Goal: Task Accomplishment & Management: Use online tool/utility

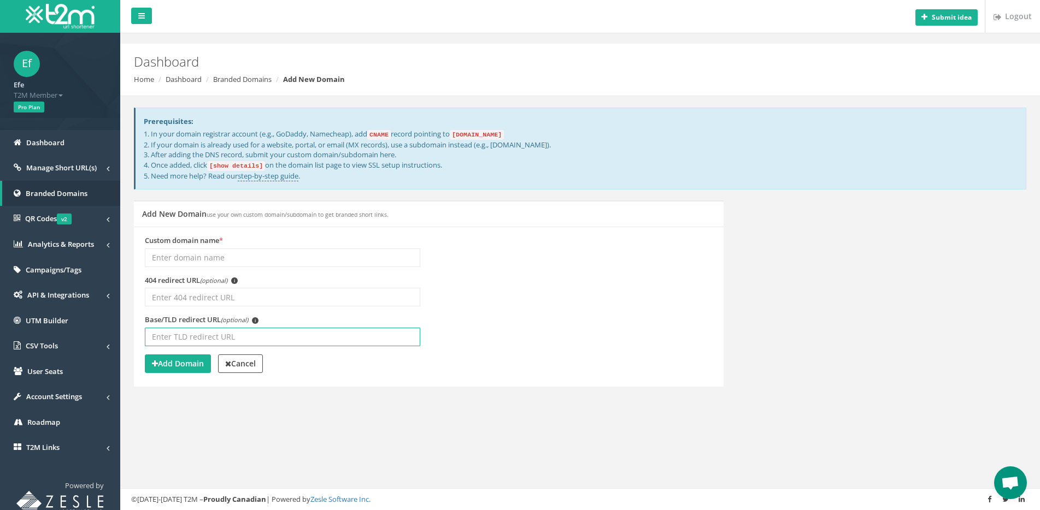
click at [217, 341] on input "Base/TLD redirect URL (optional) i" at bounding box center [282, 337] width 275 height 19
click at [262, 256] on input "Custom domain name *" at bounding box center [282, 258] width 275 height 19
type input "140bet.com"
paste input "140bet.com"
paste input "[URL][DOMAIN_NAME]"
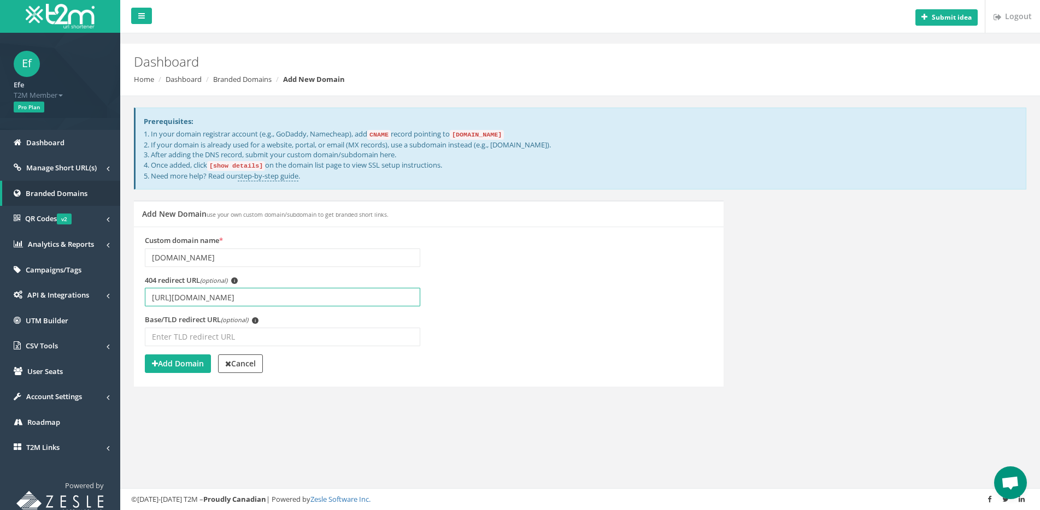
type input "[URL][DOMAIN_NAME]"
click at [206, 326] on div "Base/TLD redirect URL (optional) i" at bounding box center [282, 331] width 275 height 32
click at [202, 333] on input "Base/TLD redirect URL (optional) i" at bounding box center [282, 337] width 275 height 19
paste input "[URL][DOMAIN_NAME]"
type input "[URL][DOMAIN_NAME]"
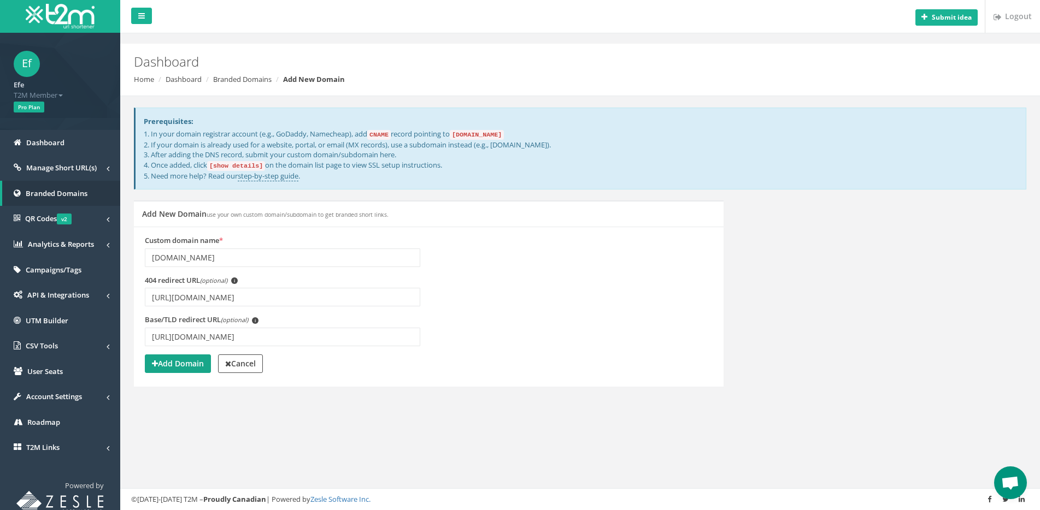
click at [181, 358] on strong "Add Domain" at bounding box center [178, 363] width 52 height 10
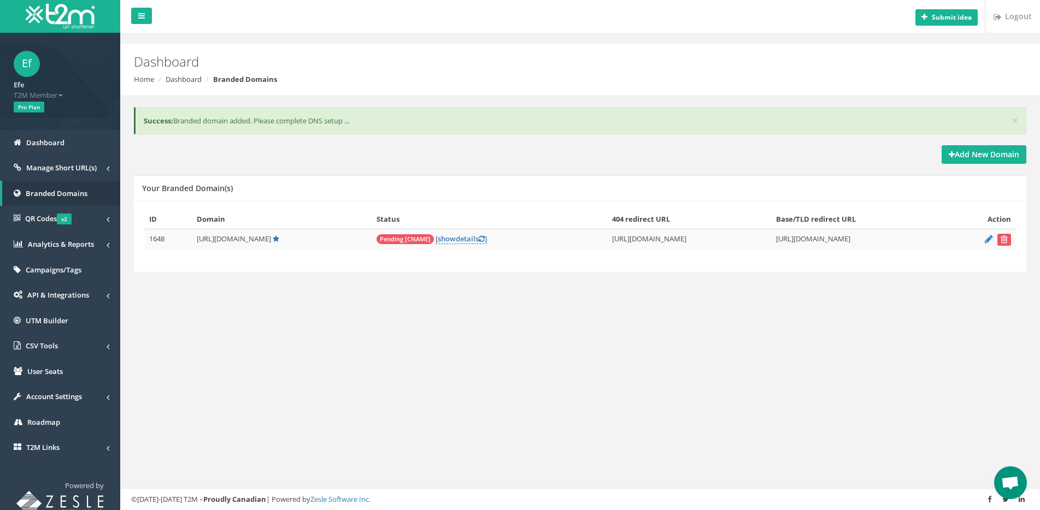
click at [386, 241] on span "Pending [CNAME]" at bounding box center [404, 239] width 57 height 10
click at [438, 239] on span "show" at bounding box center [447, 239] width 18 height 10
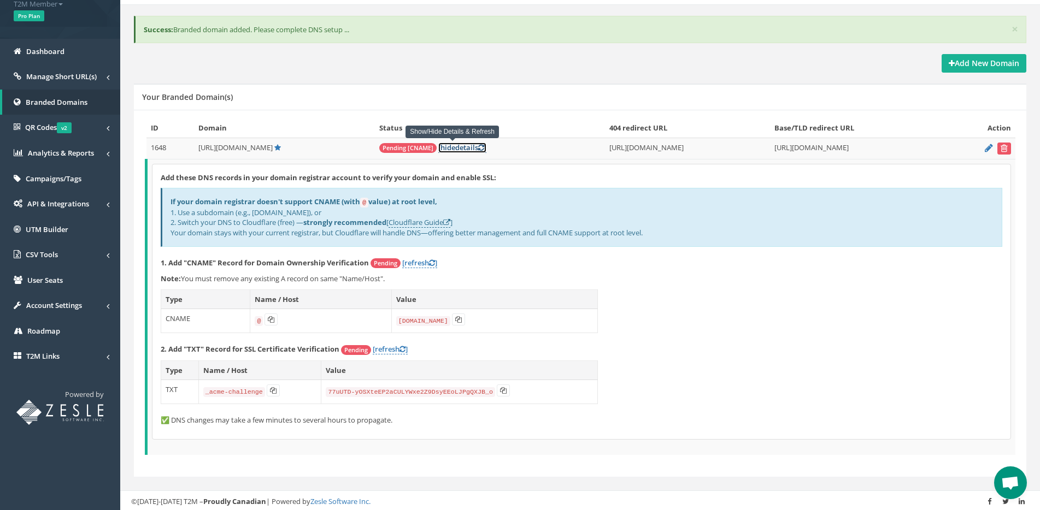
scroll to position [93, 0]
click at [268, 320] on icon at bounding box center [271, 318] width 7 height 7
click at [459, 318] on icon at bounding box center [458, 318] width 7 height 7
click at [456, 314] on button at bounding box center [458, 318] width 13 height 12
click at [497, 386] on button at bounding box center [503, 389] width 13 height 12
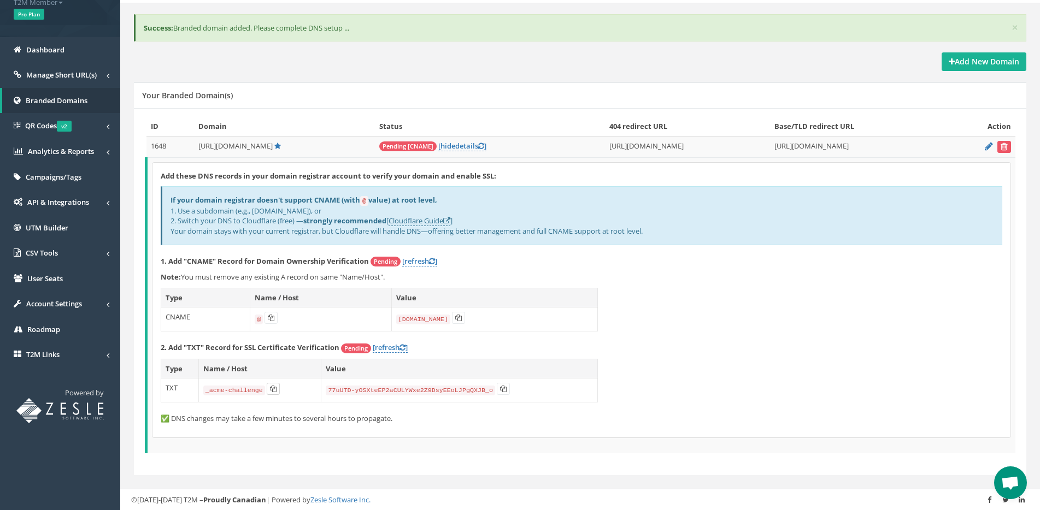
click at [273, 388] on icon at bounding box center [273, 389] width 7 height 7
click at [402, 341] on div "Add these DNS records in your domain registrar account to verify your domain an…" at bounding box center [581, 300] width 858 height 275
click at [398, 349] on link "[refresh ]" at bounding box center [390, 348] width 35 height 10
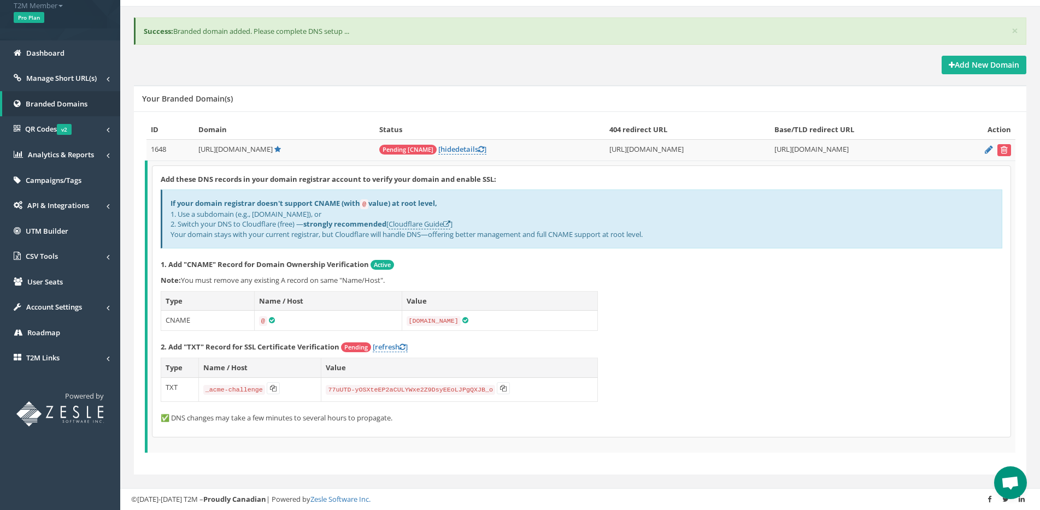
scroll to position [89, 0]
click at [393, 346] on link "[refresh ]" at bounding box center [390, 348] width 35 height 10
click at [252, 151] on span "[URL][DOMAIN_NAME]" at bounding box center [235, 150] width 74 height 10
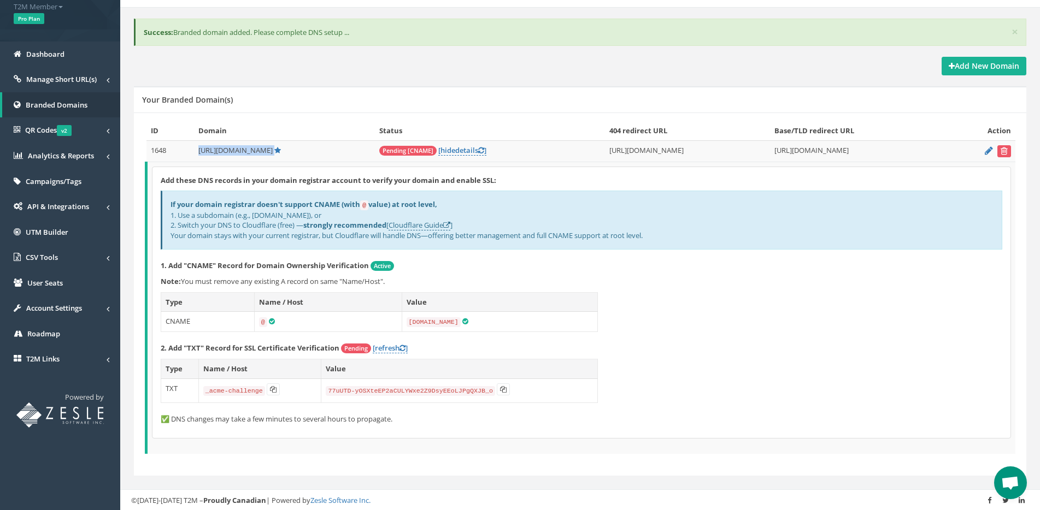
copy td "[URL][DOMAIN_NAME]"
click at [405, 348] on icon at bounding box center [402, 348] width 6 height 7
click at [404, 348] on icon at bounding box center [402, 348] width 6 height 7
click at [605, 345] on p "2. Add "TXT" Record for SSL Certificate Verification Pending [refresh ]" at bounding box center [581, 348] width 841 height 11
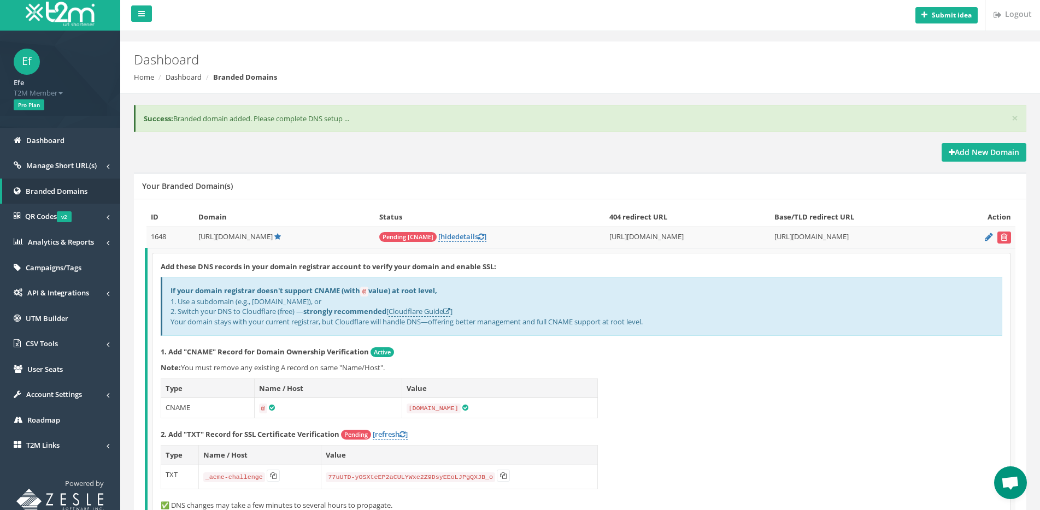
scroll to position [0, 0]
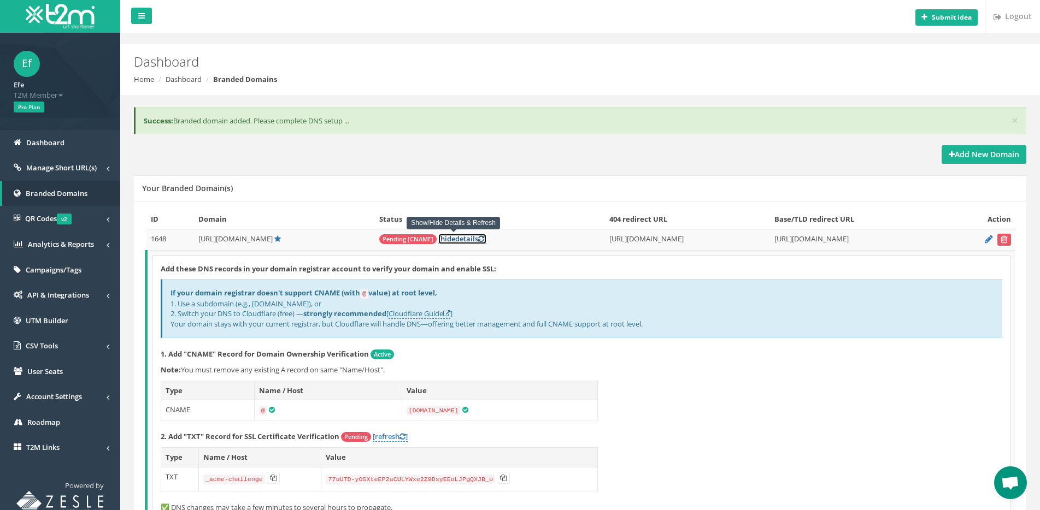
click at [478, 238] on icon at bounding box center [481, 238] width 6 height 7
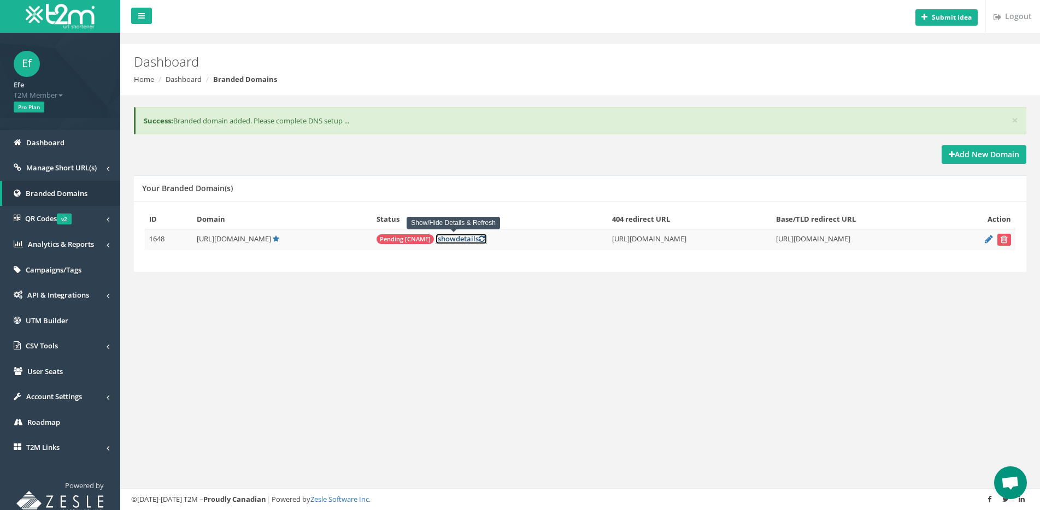
click at [479, 238] on icon at bounding box center [482, 238] width 6 height 7
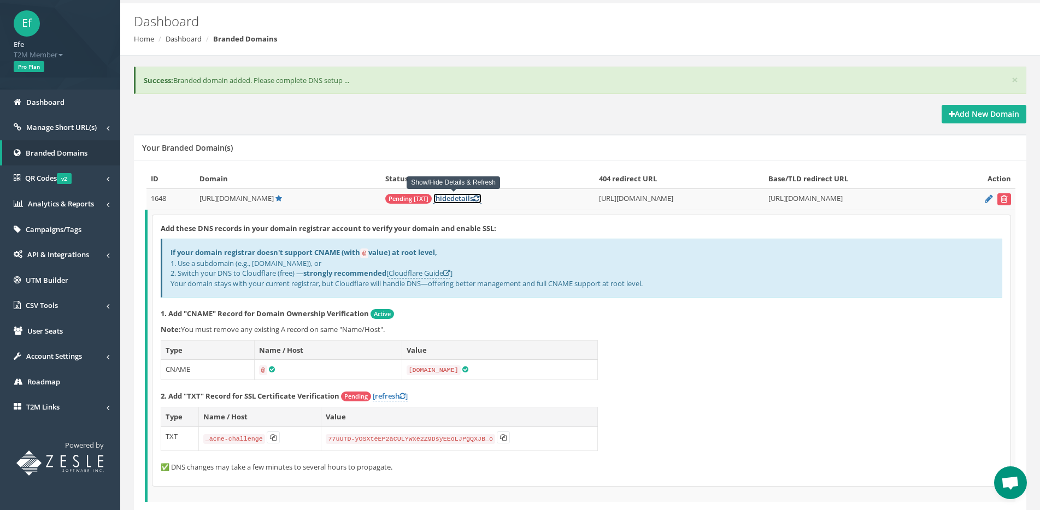
scroll to position [89, 0]
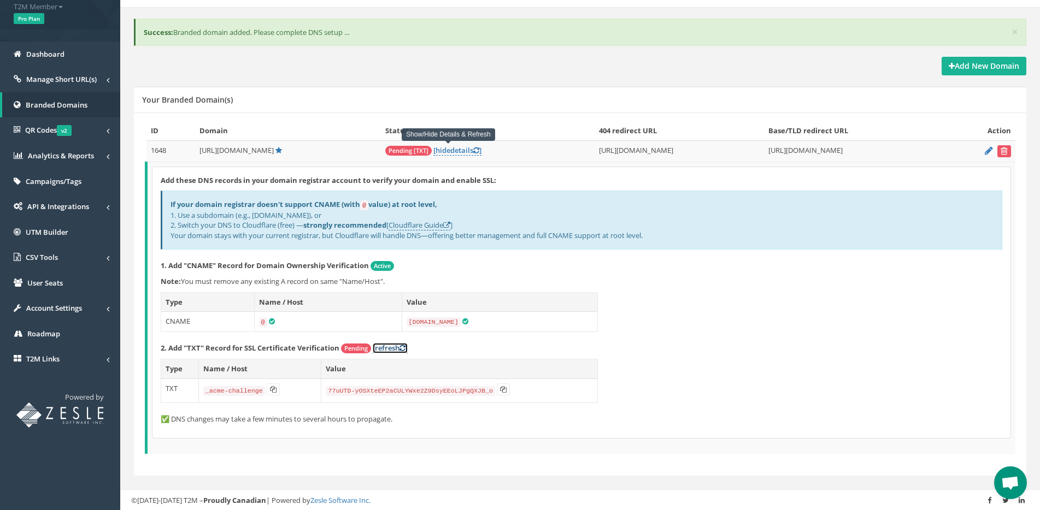
click at [394, 350] on link "[refresh ]" at bounding box center [390, 348] width 35 height 10
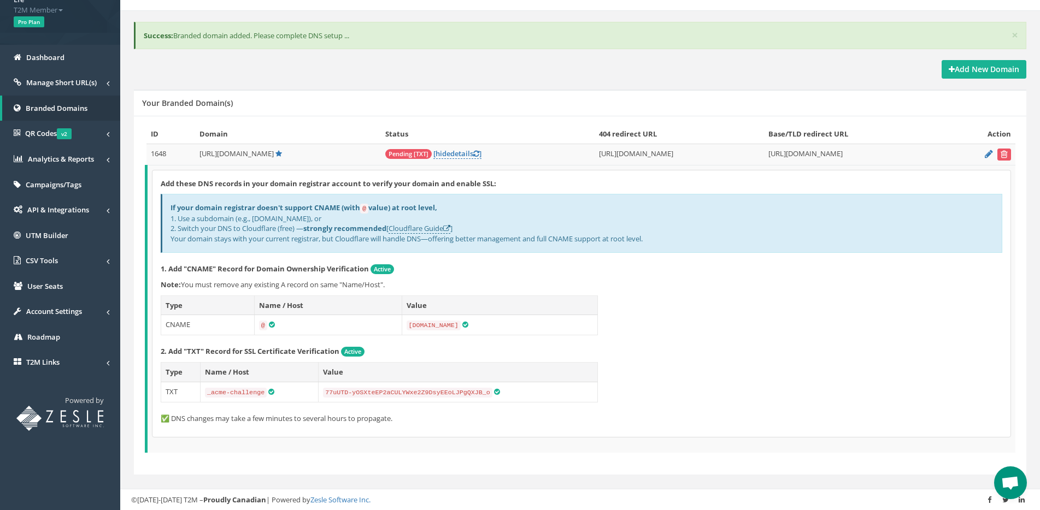
scroll to position [84, 0]
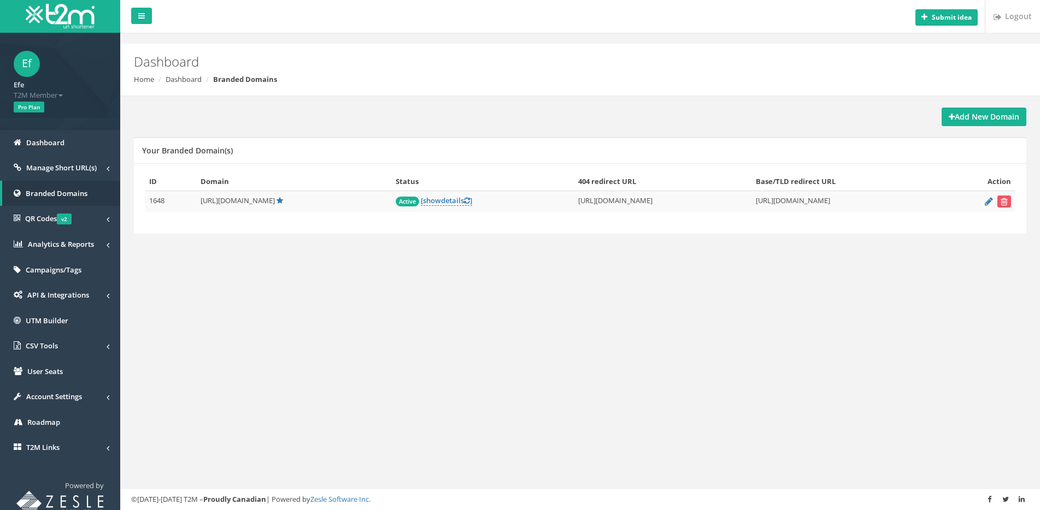
scroll to position [6, 0]
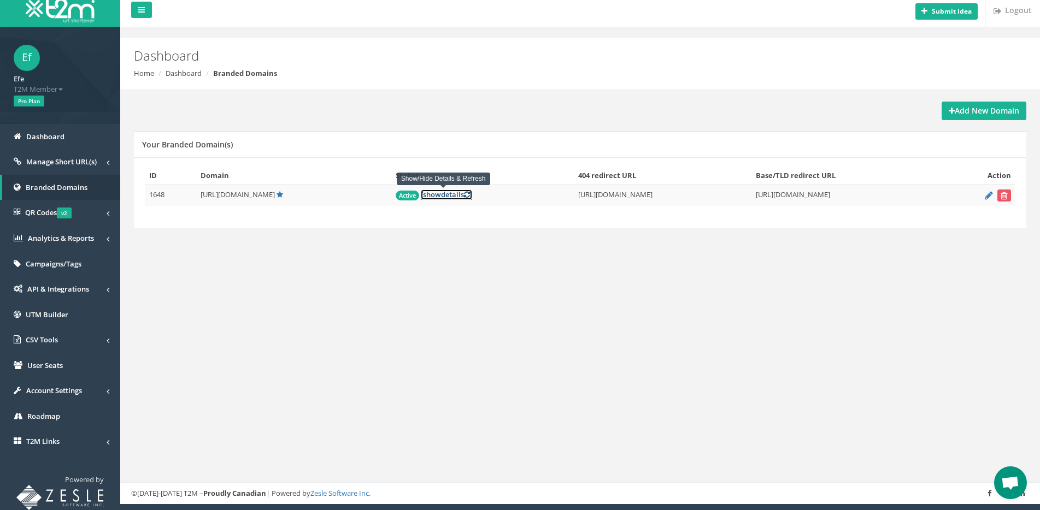
click at [435, 197] on span "show" at bounding box center [432, 195] width 18 height 10
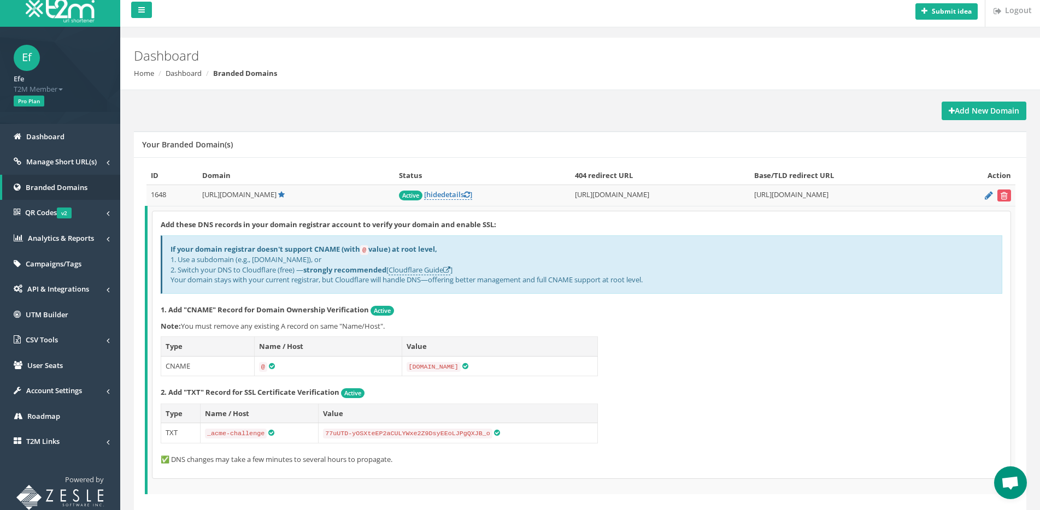
click at [241, 191] on span "https://140bet.com/" at bounding box center [239, 195] width 74 height 10
copy td "https://140bet.com/"
drag, startPoint x: 687, startPoint y: 396, endPoint x: 651, endPoint y: 366, distance: 46.9
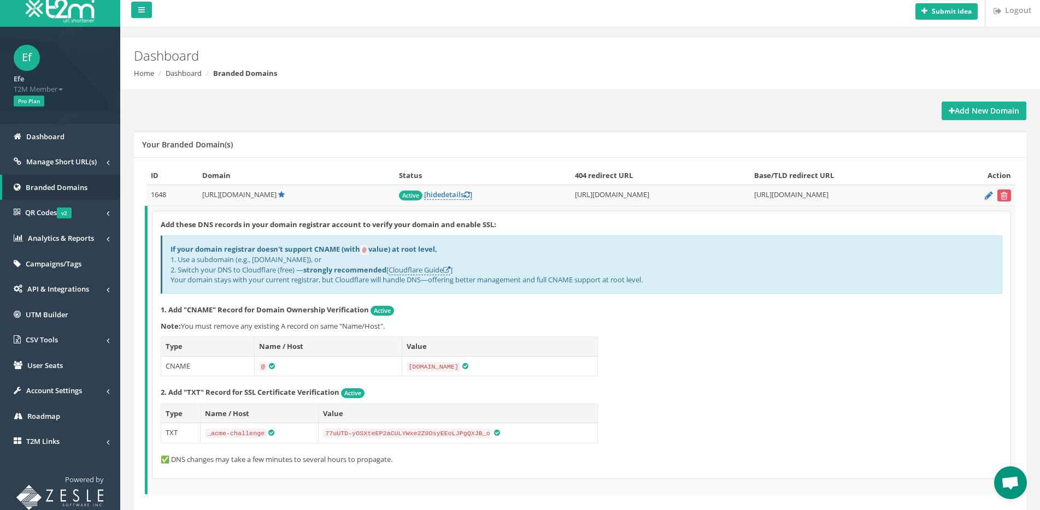
click at [687, 396] on p "2. Add "TXT" Record for SSL Certificate Verification Active" at bounding box center [581, 392] width 841 height 11
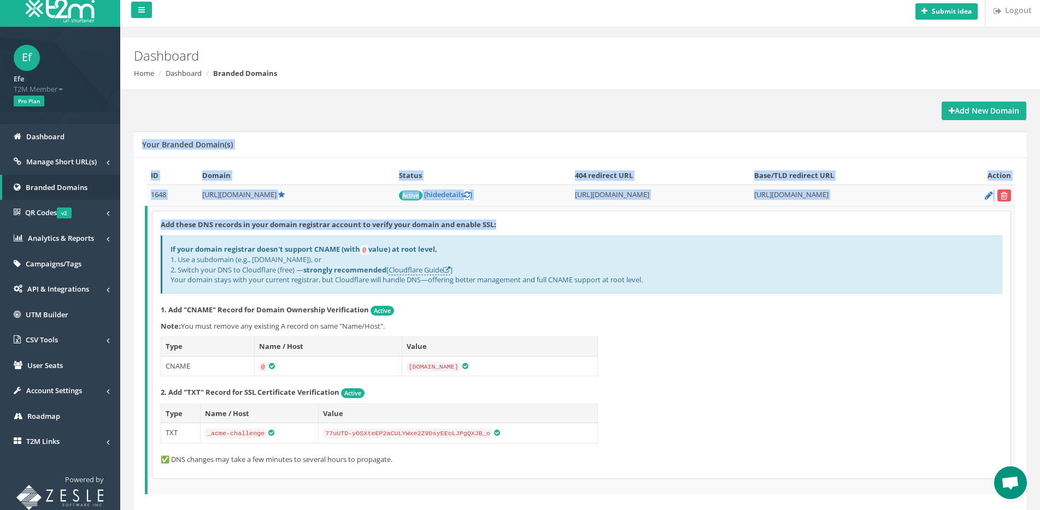
drag, startPoint x: 627, startPoint y: 226, endPoint x: 598, endPoint y: 135, distance: 95.0
click at [598, 135] on div "Your Branded Domain(s) ID Domain Status 404 redirect URL Base/TLD redirect URL …" at bounding box center [580, 323] width 892 height 385
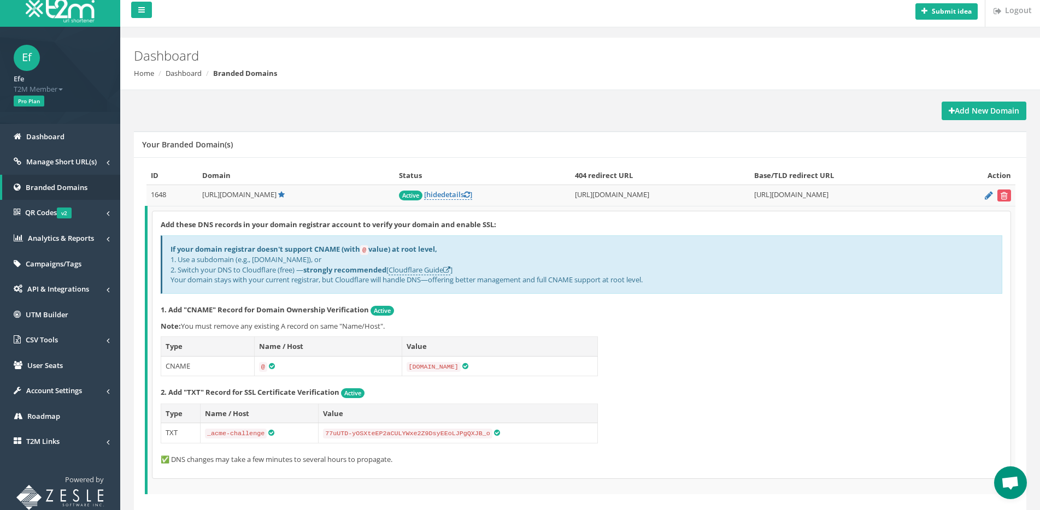
click at [598, 135] on div "Your Branded Domain(s)" at bounding box center [580, 144] width 892 height 26
click at [32, 161] on span "Manage Short URL(s)" at bounding box center [61, 162] width 70 height 10
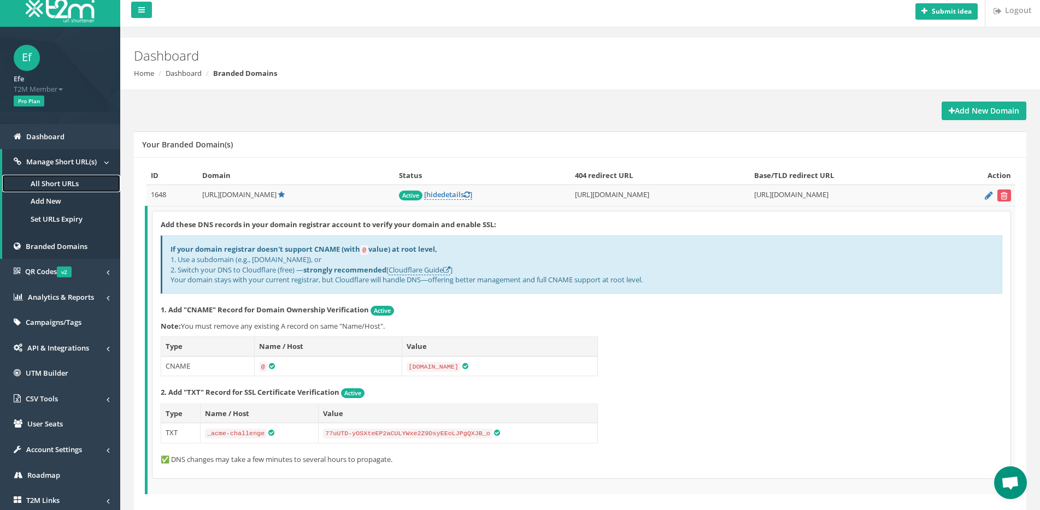
click at [36, 182] on link "All Short URLs" at bounding box center [61, 184] width 118 height 18
